Goal: Navigation & Orientation: Understand site structure

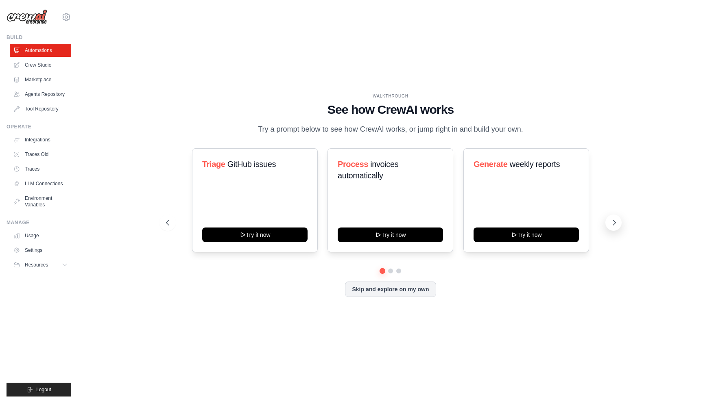
click at [613, 220] on icon at bounding box center [614, 223] width 8 height 8
click at [47, 90] on link "Agents Repository" at bounding box center [41, 94] width 61 height 13
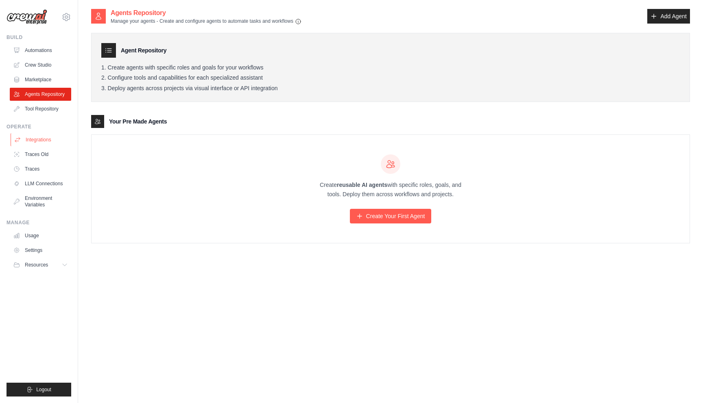
click at [40, 138] on link "Integrations" at bounding box center [41, 139] width 61 height 13
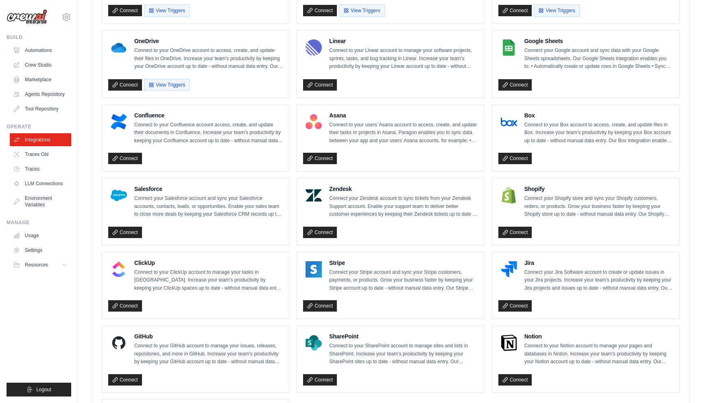
scroll to position [454, 0]
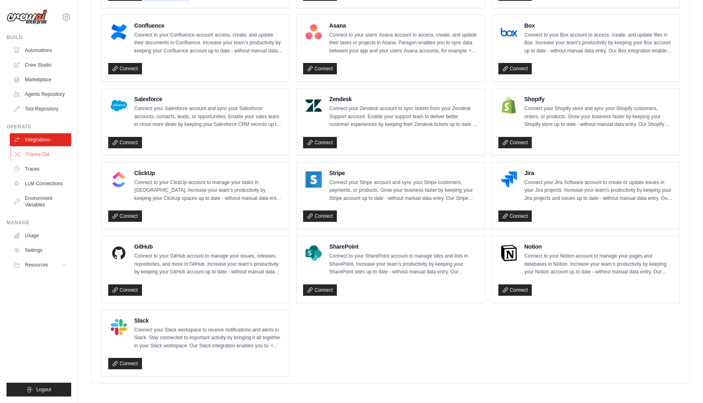
click at [41, 156] on link "Traces Old" at bounding box center [41, 154] width 61 height 13
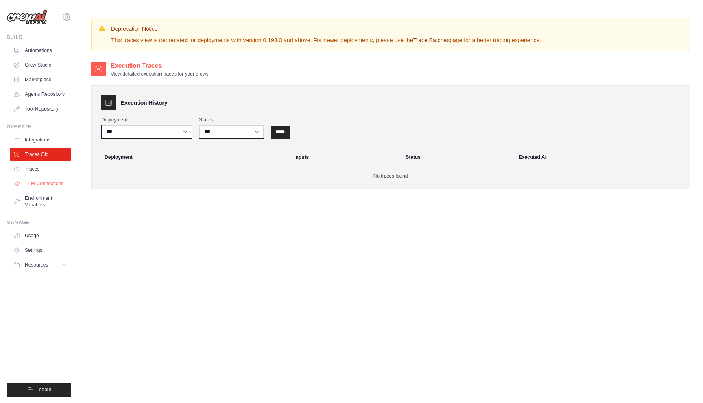
click at [40, 187] on link "LLM Connections" at bounding box center [41, 183] width 61 height 13
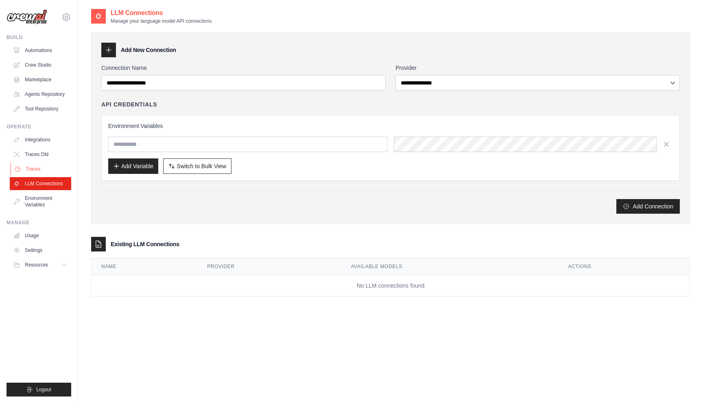
click at [37, 169] on link "Traces" at bounding box center [41, 169] width 61 height 13
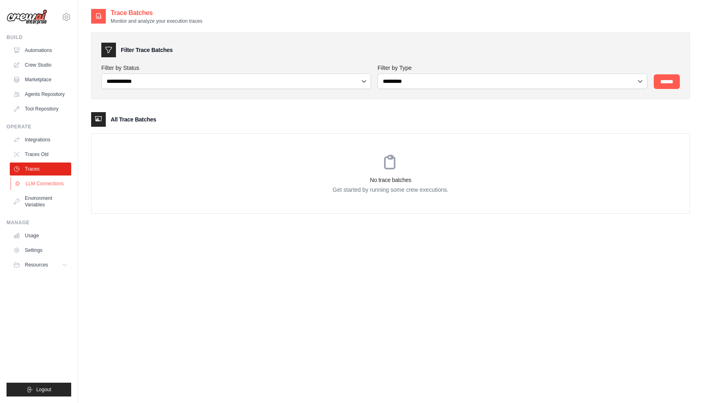
click at [41, 180] on link "LLM Connections" at bounding box center [41, 183] width 61 height 13
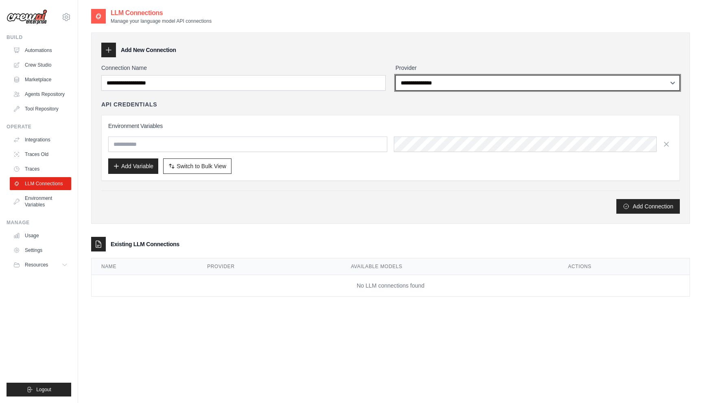
click at [436, 77] on select "**********" at bounding box center [537, 82] width 284 height 15
select select "*********"
click at [395, 75] on select "**********" at bounding box center [537, 82] width 284 height 15
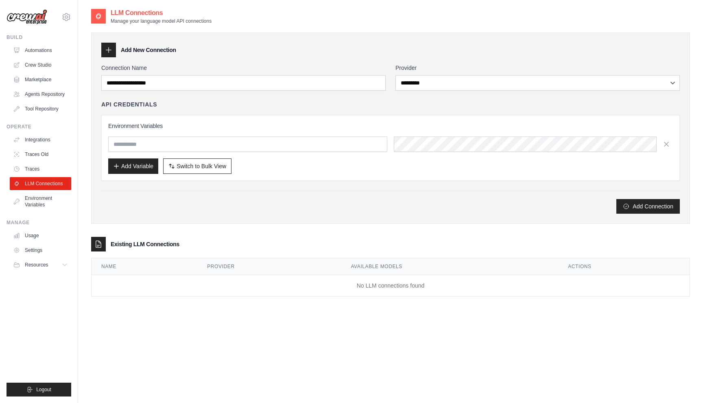
click at [360, 59] on div "**********" at bounding box center [390, 129] width 599 height 192
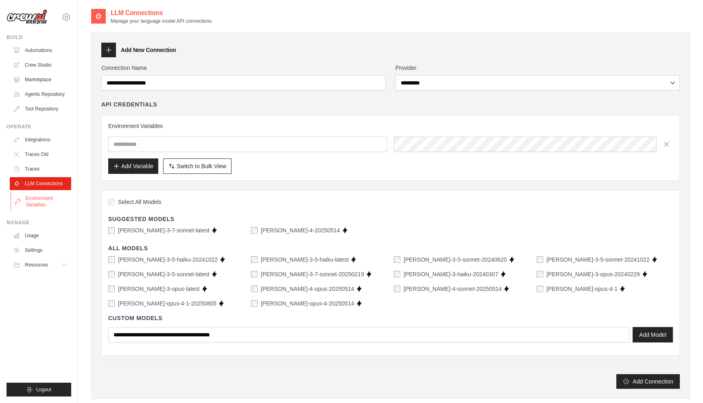
click at [40, 206] on link "Environment Variables" at bounding box center [41, 202] width 61 height 20
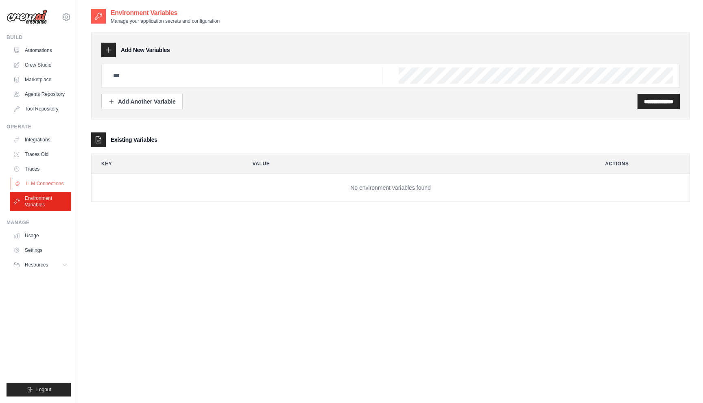
click at [37, 183] on link "LLM Connections" at bounding box center [41, 183] width 61 height 13
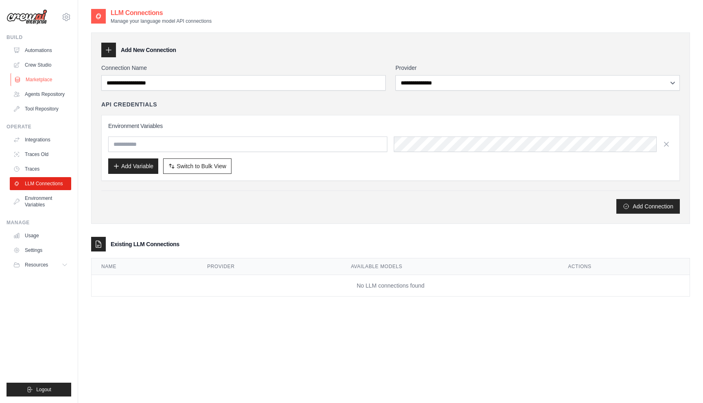
click at [31, 79] on link "Marketplace" at bounding box center [41, 79] width 61 height 13
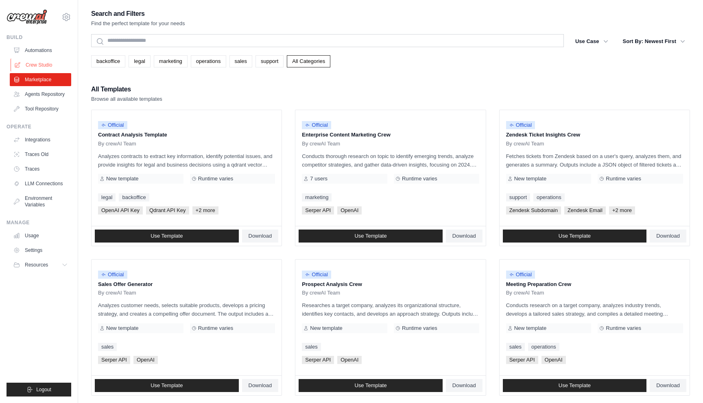
click at [32, 65] on link "Crew Studio" at bounding box center [41, 65] width 61 height 13
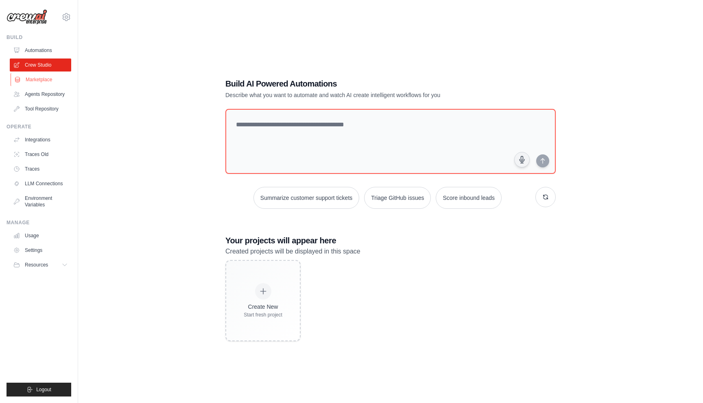
click at [39, 84] on link "Marketplace" at bounding box center [41, 79] width 61 height 13
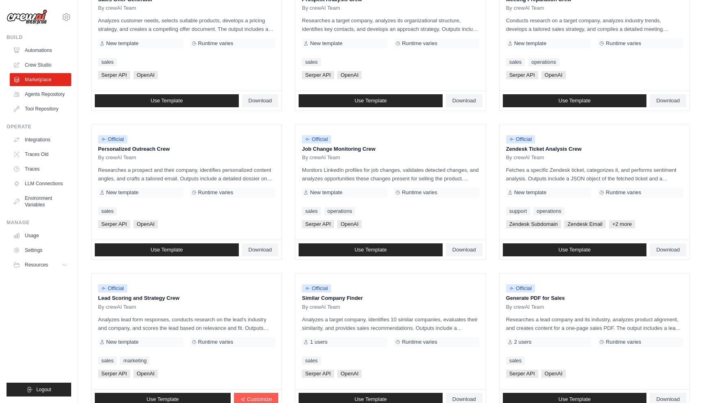
scroll to position [350, 0]
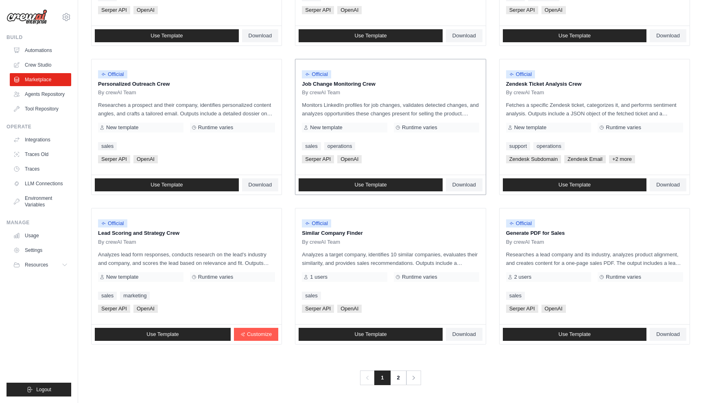
click at [384, 113] on p "Monitors LinkedIn profiles for job changes, validates detected changes, and ana…" at bounding box center [390, 109] width 177 height 17
click at [362, 128] on div "New template" at bounding box center [344, 128] width 85 height 10
click at [410, 128] on span "Runtime varies" at bounding box center [419, 127] width 35 height 7
click at [398, 371] on link "2" at bounding box center [399, 378] width 16 height 15
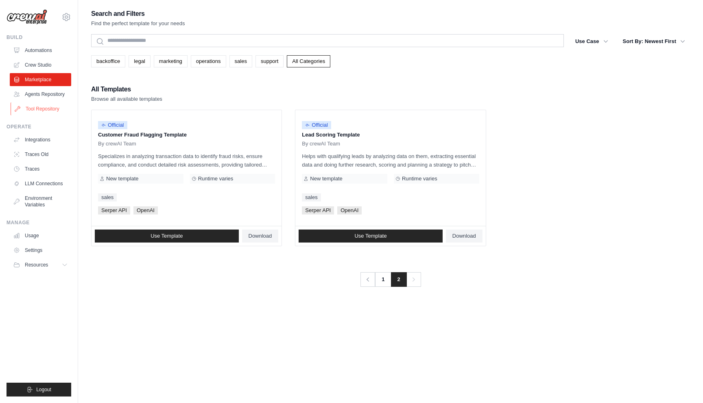
click at [46, 107] on link "Tool Repository" at bounding box center [41, 108] width 61 height 13
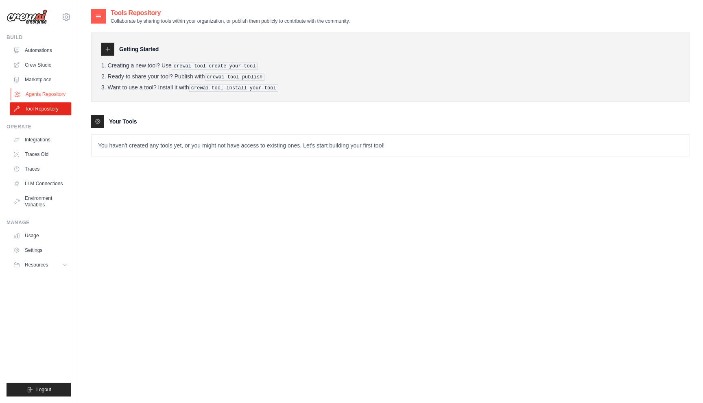
click at [48, 96] on link "Agents Repository" at bounding box center [41, 94] width 61 height 13
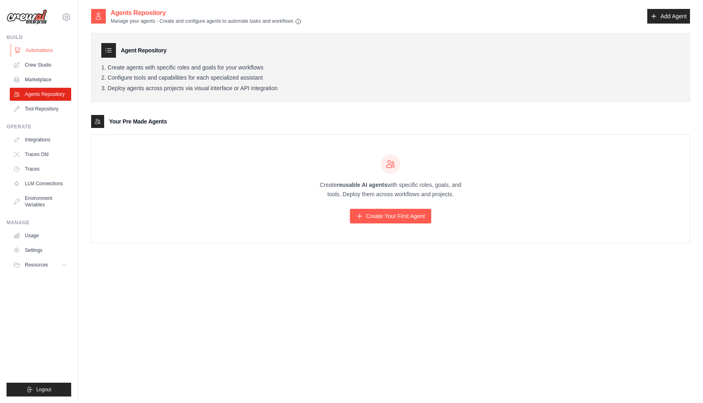
click at [50, 51] on link "Automations" at bounding box center [41, 50] width 61 height 13
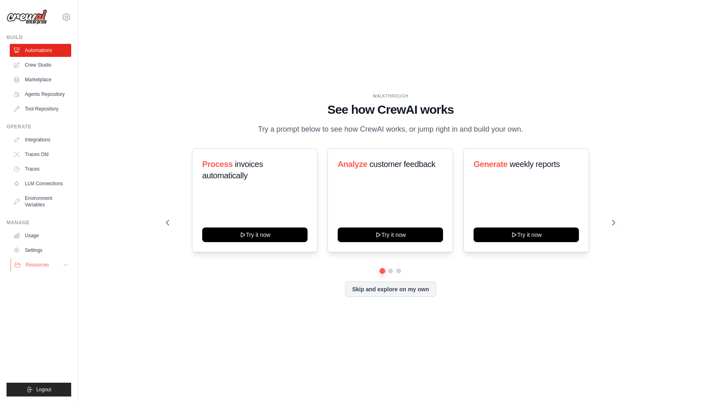
click at [50, 264] on button "Resources" at bounding box center [41, 265] width 61 height 13
click at [38, 252] on link "Settings" at bounding box center [41, 250] width 61 height 13
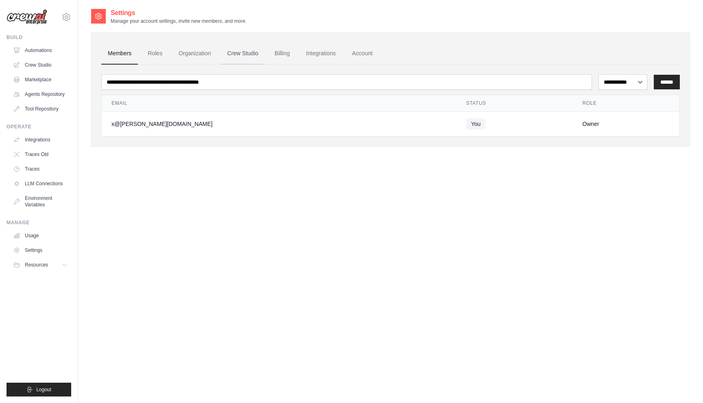
click at [236, 55] on link "Crew Studio" at bounding box center [243, 54] width 44 height 22
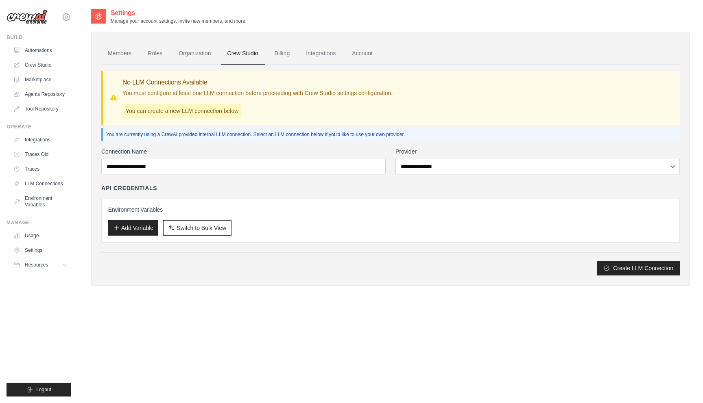
click at [282, 55] on link "Billing" at bounding box center [282, 54] width 28 height 22
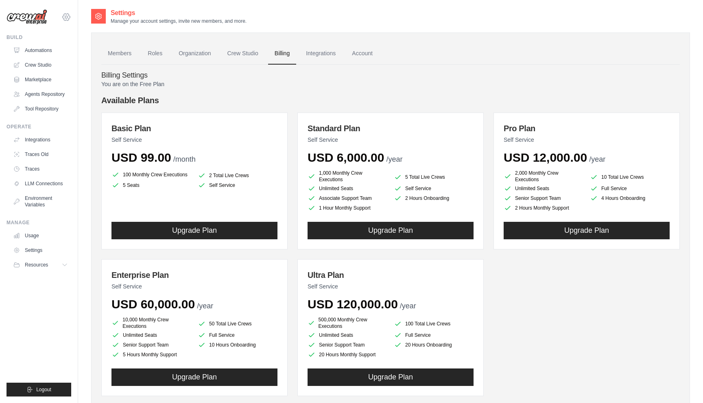
click at [65, 19] on icon at bounding box center [66, 17] width 10 height 10
